Goal: Task Accomplishment & Management: Manage account settings

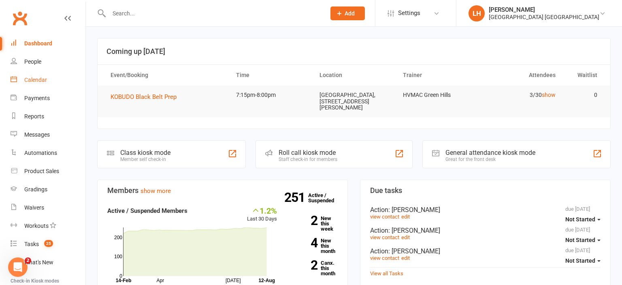
click at [35, 81] on div "Calendar" at bounding box center [35, 80] width 23 height 6
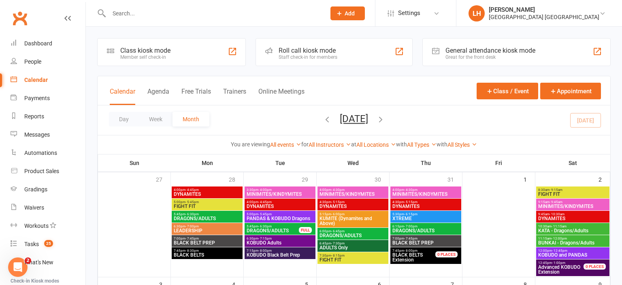
click at [323, 118] on icon "button" at bounding box center [327, 119] width 9 height 9
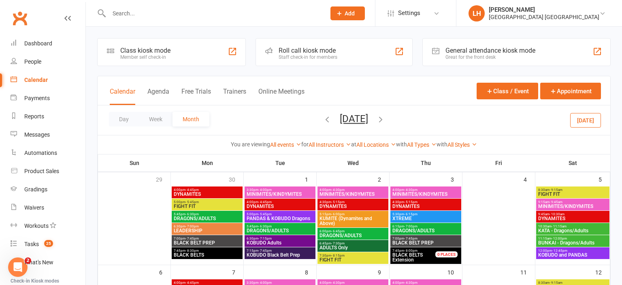
click at [323, 121] on icon "button" at bounding box center [327, 119] width 9 height 9
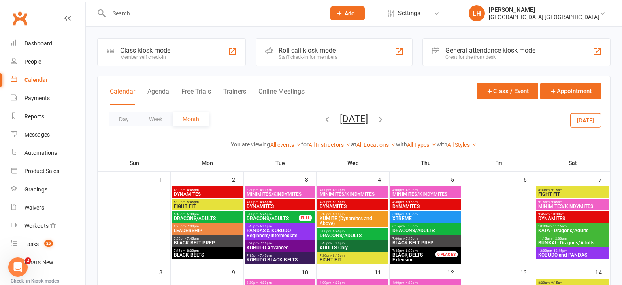
click at [323, 118] on icon "button" at bounding box center [327, 119] width 9 height 9
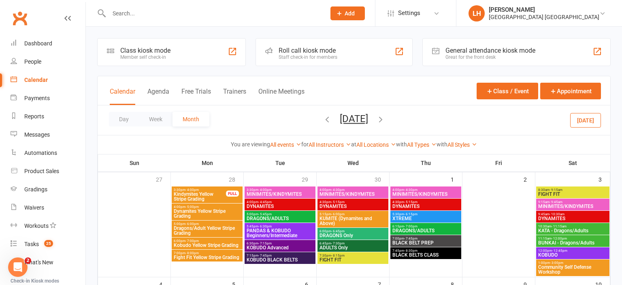
click at [385, 116] on icon "button" at bounding box center [380, 119] width 9 height 9
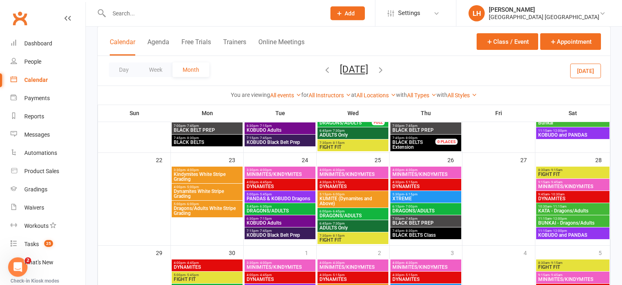
scroll to position [299, 0]
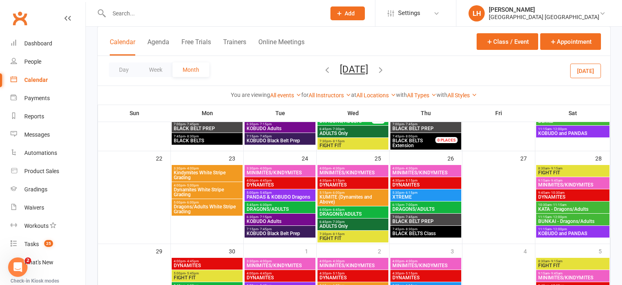
click at [252, 220] on span "KOBUDO Adults" at bounding box center [280, 221] width 68 height 5
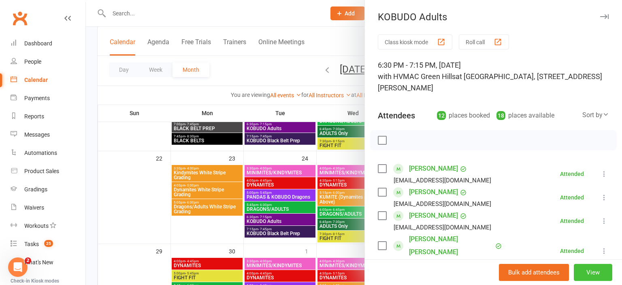
click at [592, 269] on button "View" at bounding box center [593, 272] width 38 height 17
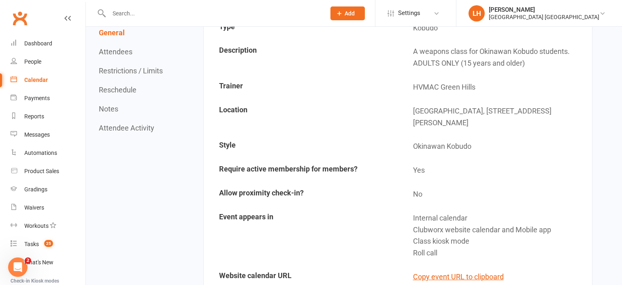
scroll to position [43, 0]
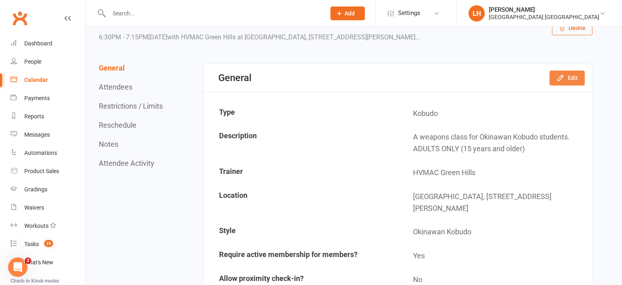
click at [557, 80] on button "Edit" at bounding box center [567, 77] width 35 height 15
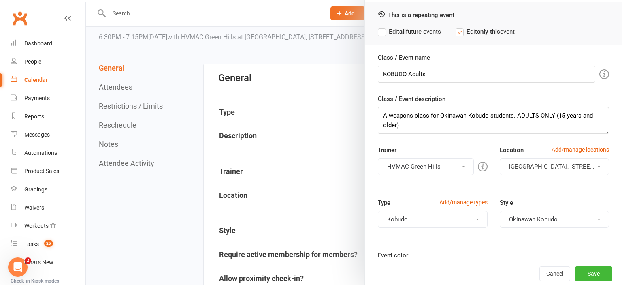
scroll to position [45, 0]
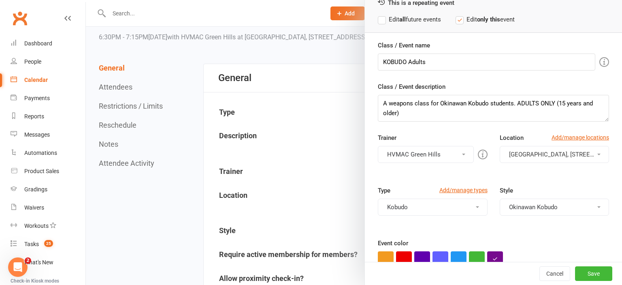
click at [460, 207] on button "Kobudo" at bounding box center [432, 206] width 109 height 17
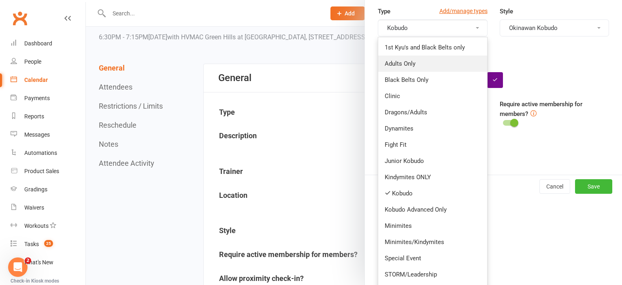
scroll to position [239, 0]
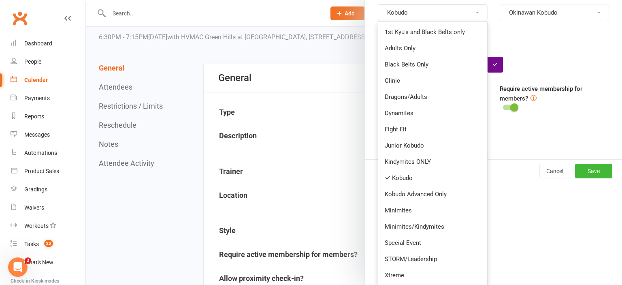
click at [306, 71] on div at bounding box center [354, 142] width 536 height 285
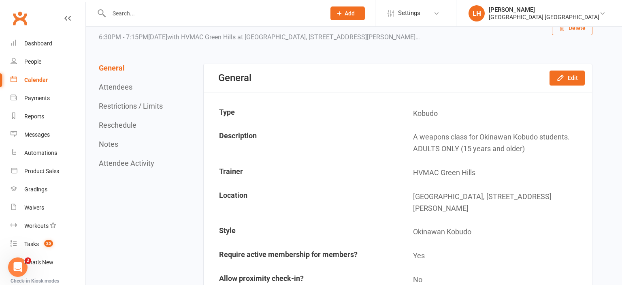
click at [28, 79] on div "Calendar" at bounding box center [35, 80] width 23 height 6
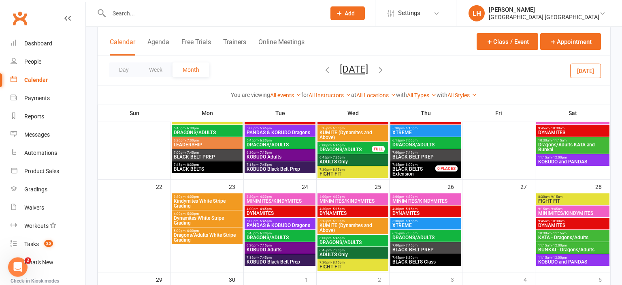
scroll to position [256, 0]
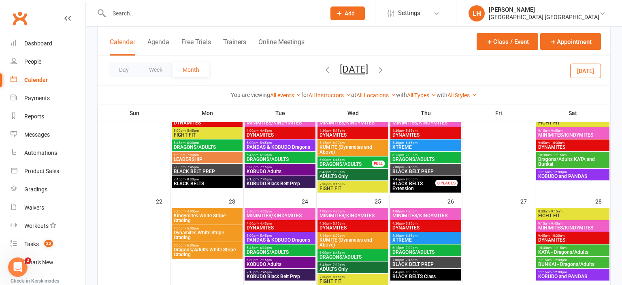
click at [572, 274] on span "KOBUDO and PANDAS" at bounding box center [573, 276] width 70 height 5
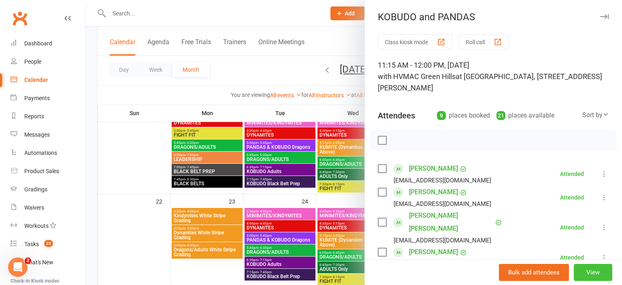
click at [591, 271] on button "View" at bounding box center [593, 272] width 38 height 17
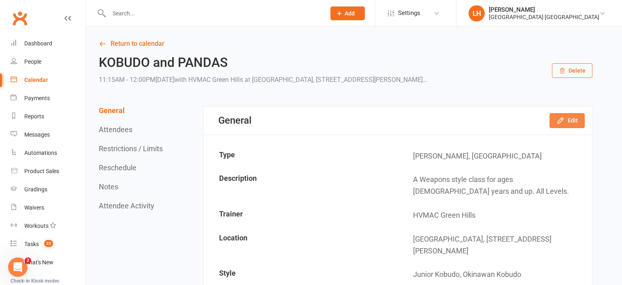
click at [570, 119] on button "Edit" at bounding box center [567, 120] width 35 height 15
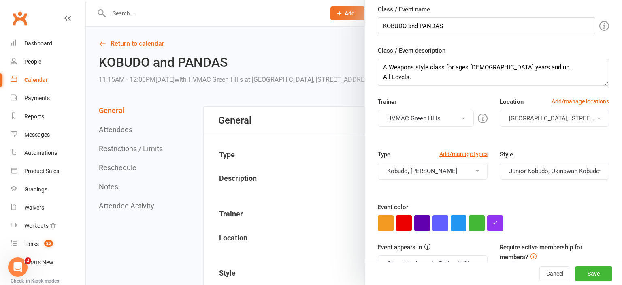
scroll to position [134, 0]
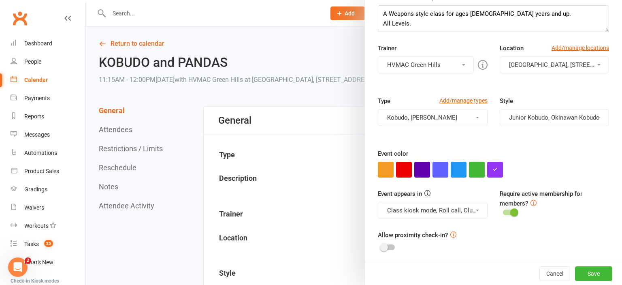
click at [291, 58] on div at bounding box center [354, 142] width 536 height 285
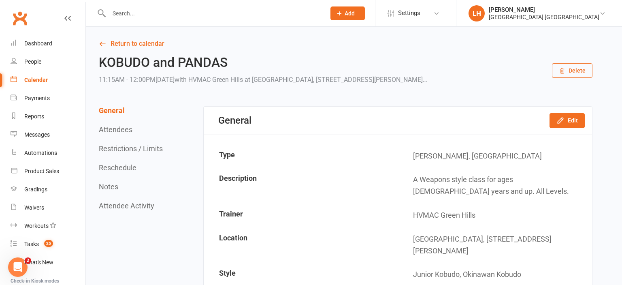
click at [41, 81] on div "Calendar" at bounding box center [35, 80] width 23 height 6
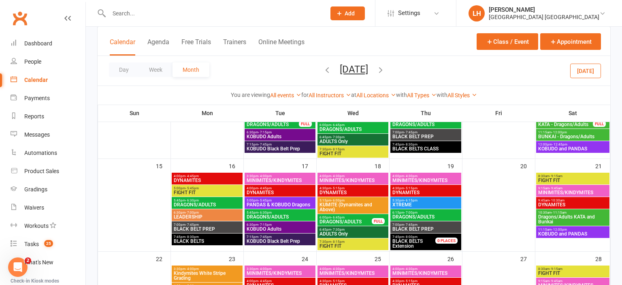
scroll to position [214, 0]
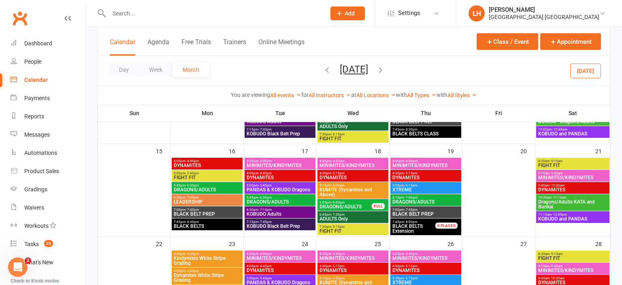
click at [171, 17] on input "text" at bounding box center [213, 13] width 213 height 11
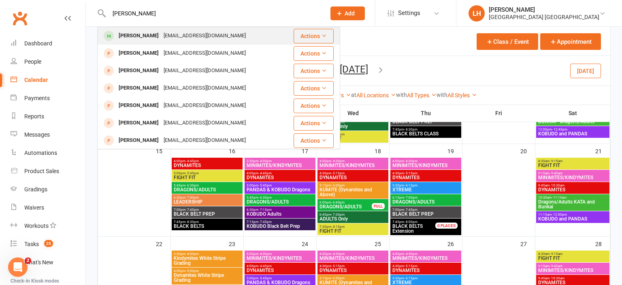
type input "[PERSON_NAME]"
click at [161, 37] on div "[EMAIL_ADDRESS][DOMAIN_NAME]" at bounding box center [204, 36] width 87 height 12
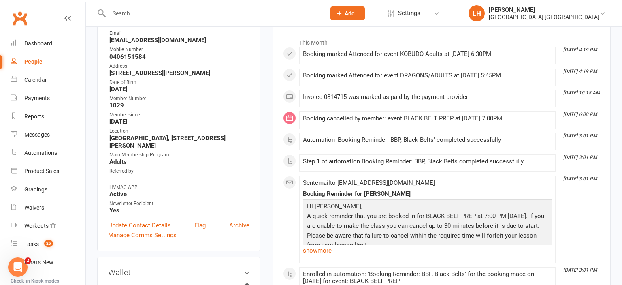
scroll to position [43, 0]
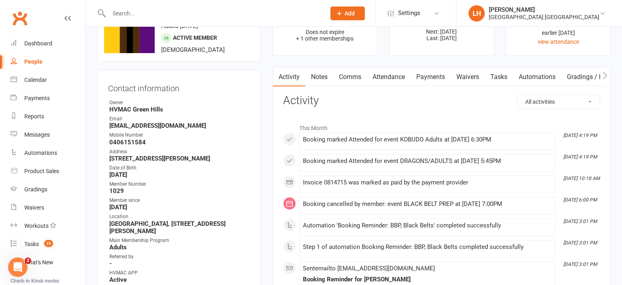
click at [391, 76] on link "Attendance" at bounding box center [389, 77] width 44 height 19
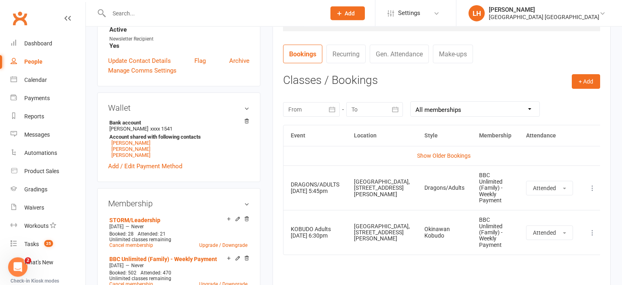
scroll to position [299, 0]
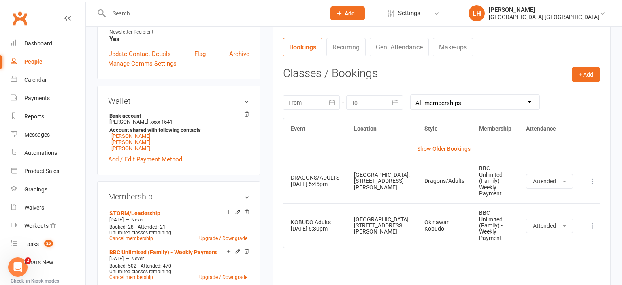
click at [328, 105] on button "button" at bounding box center [332, 102] width 15 height 15
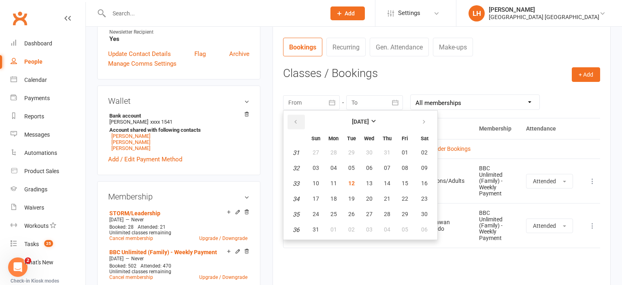
click at [298, 125] on button "button" at bounding box center [296, 122] width 17 height 15
click at [296, 123] on icon "button" at bounding box center [296, 122] width 6 height 6
click at [424, 120] on icon "button" at bounding box center [424, 122] width 6 height 6
click at [336, 195] on span "23" at bounding box center [334, 198] width 6 height 6
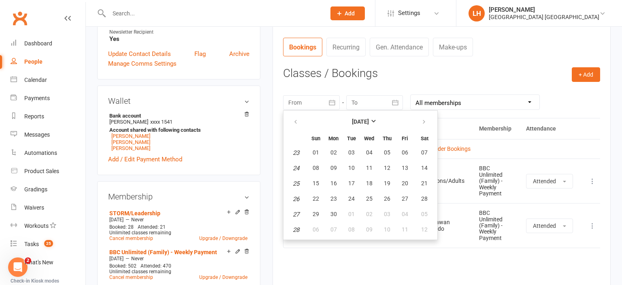
type input "[DATE]"
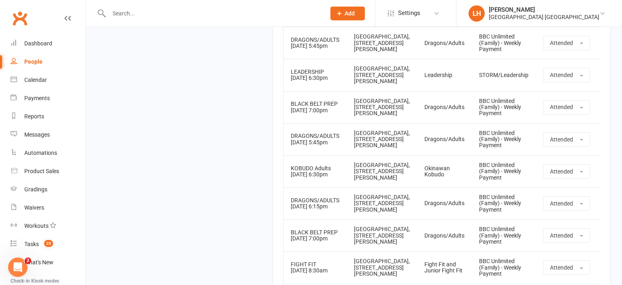
scroll to position [1540, 0]
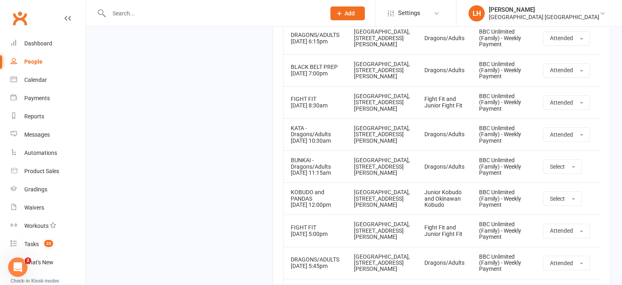
scroll to position [1967, 0]
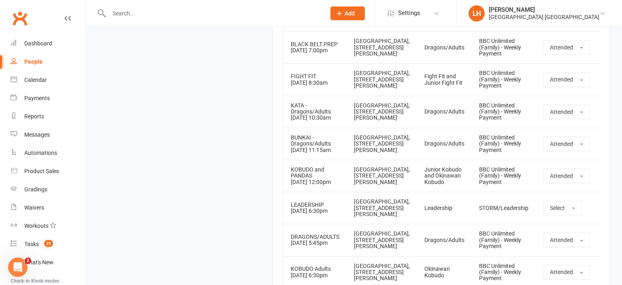
scroll to position [2310, 0]
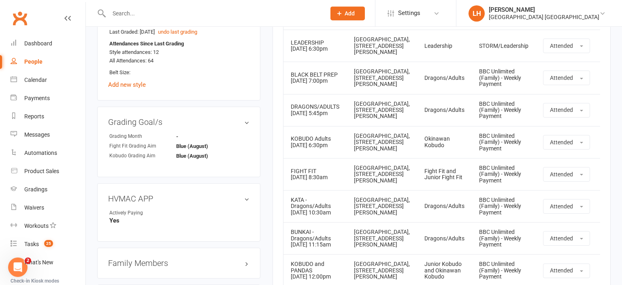
scroll to position [684, 0]
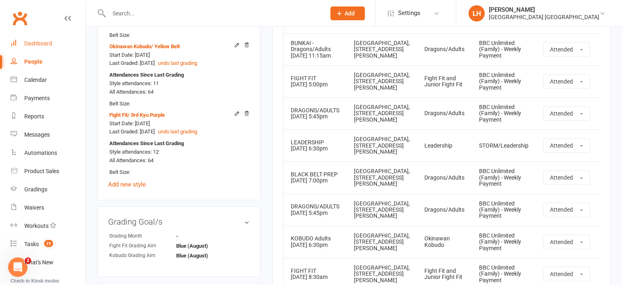
click at [43, 42] on div "Dashboard" at bounding box center [38, 43] width 28 height 6
